Goal: Transaction & Acquisition: Subscribe to service/newsletter

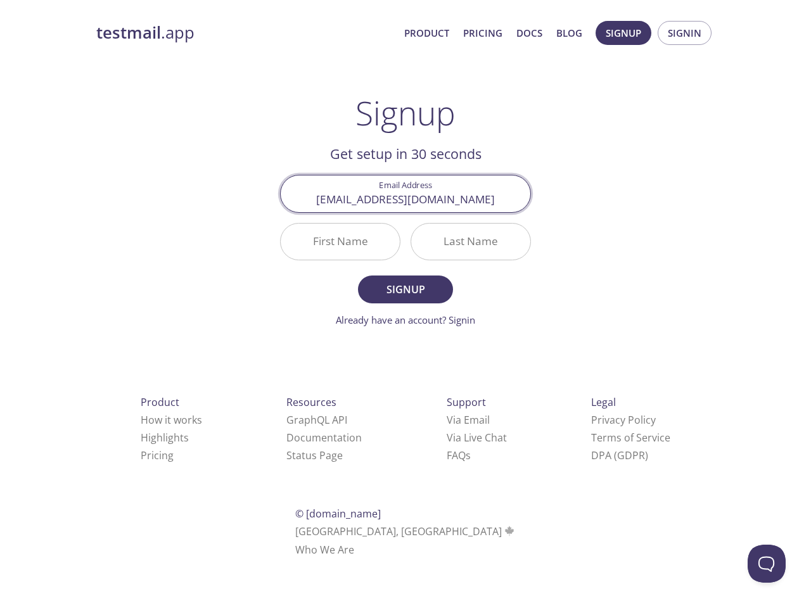
click at [406, 256] on div "Last Name" at bounding box center [471, 242] width 131 height 48
click at [624, 33] on span "Signup" at bounding box center [623, 33] width 35 height 16
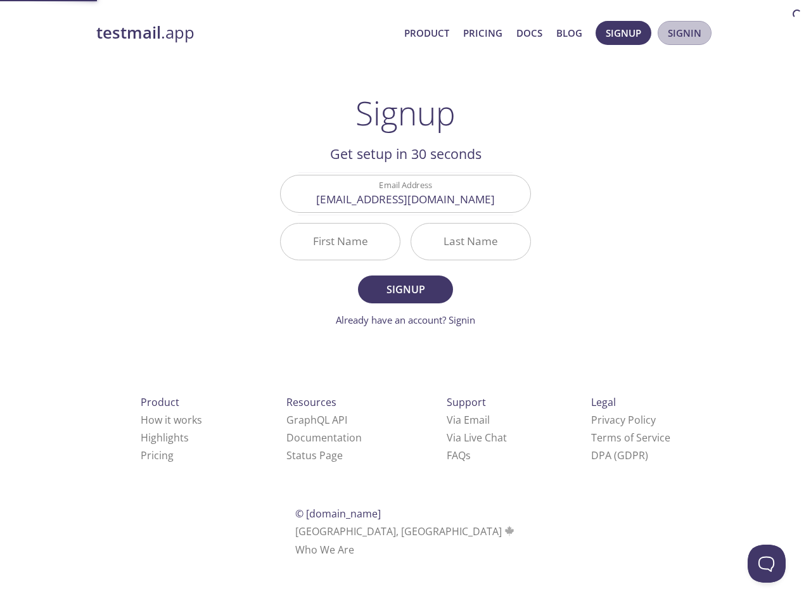
click at [684, 33] on span "Signin" at bounding box center [685, 33] width 34 height 16
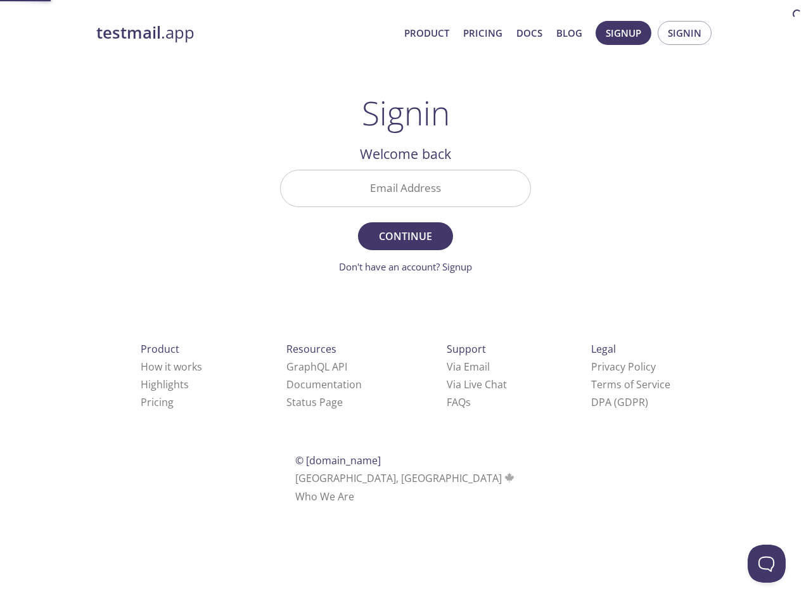
click at [406, 193] on input "Email Address" at bounding box center [406, 188] width 250 height 36
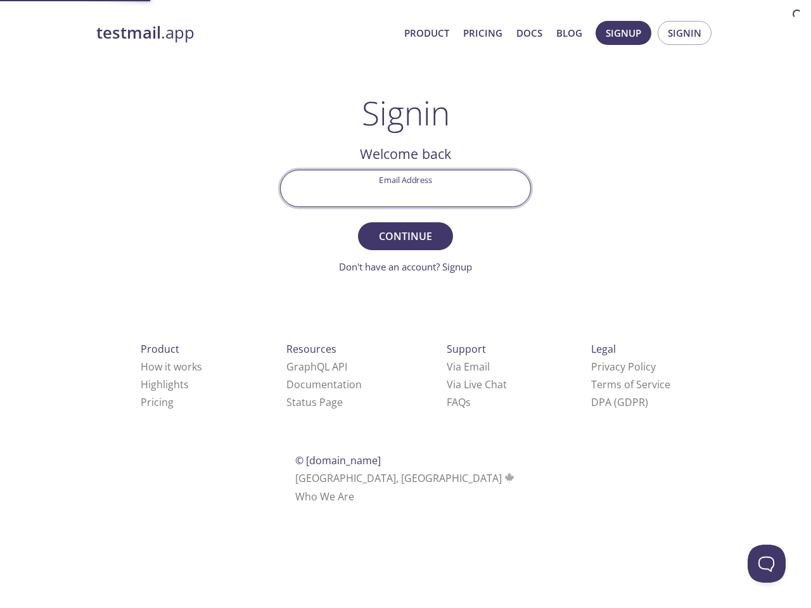
click at [340, 241] on form "Email Address Continue Don't have an account? Signup" at bounding box center [405, 222] width 251 height 105
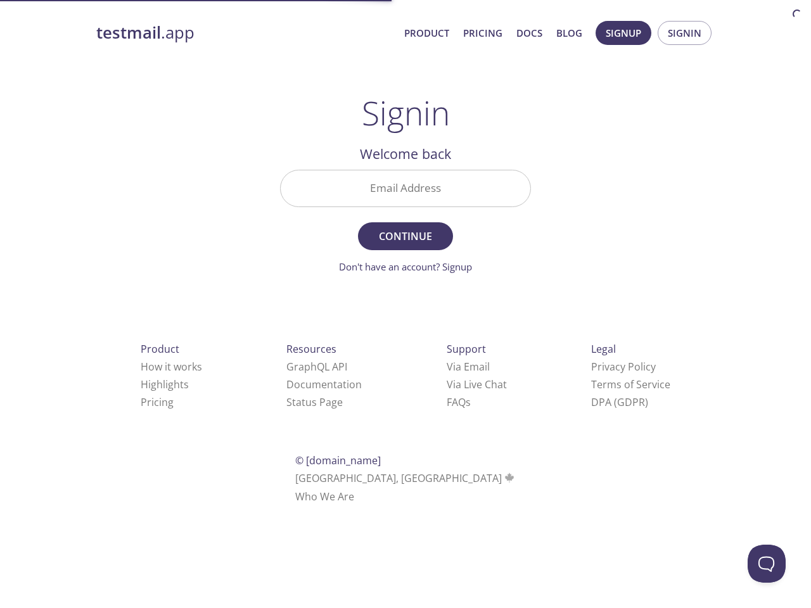
click at [471, 241] on form "Email Address Continue Don't have an account? Signup" at bounding box center [405, 222] width 251 height 105
click at [426, 420] on div "Support Via Email Via Live Chat FAQ s" at bounding box center [476, 376] width 101 height 112
click at [387, 438] on div "Product How it works Highlights Pricing Resources GraphQL API Documentation Sta…" at bounding box center [405, 423] width 659 height 236
click at [369, 456] on html "testmail .app Product Pricing Docs Blog Signup Signin Signin Welcome back Email…" at bounding box center [405, 260] width 811 height 521
click at [767, 564] on button "Open Beacon popover" at bounding box center [767, 564] width 38 height 38
